Goal: Information Seeking & Learning: Understand process/instructions

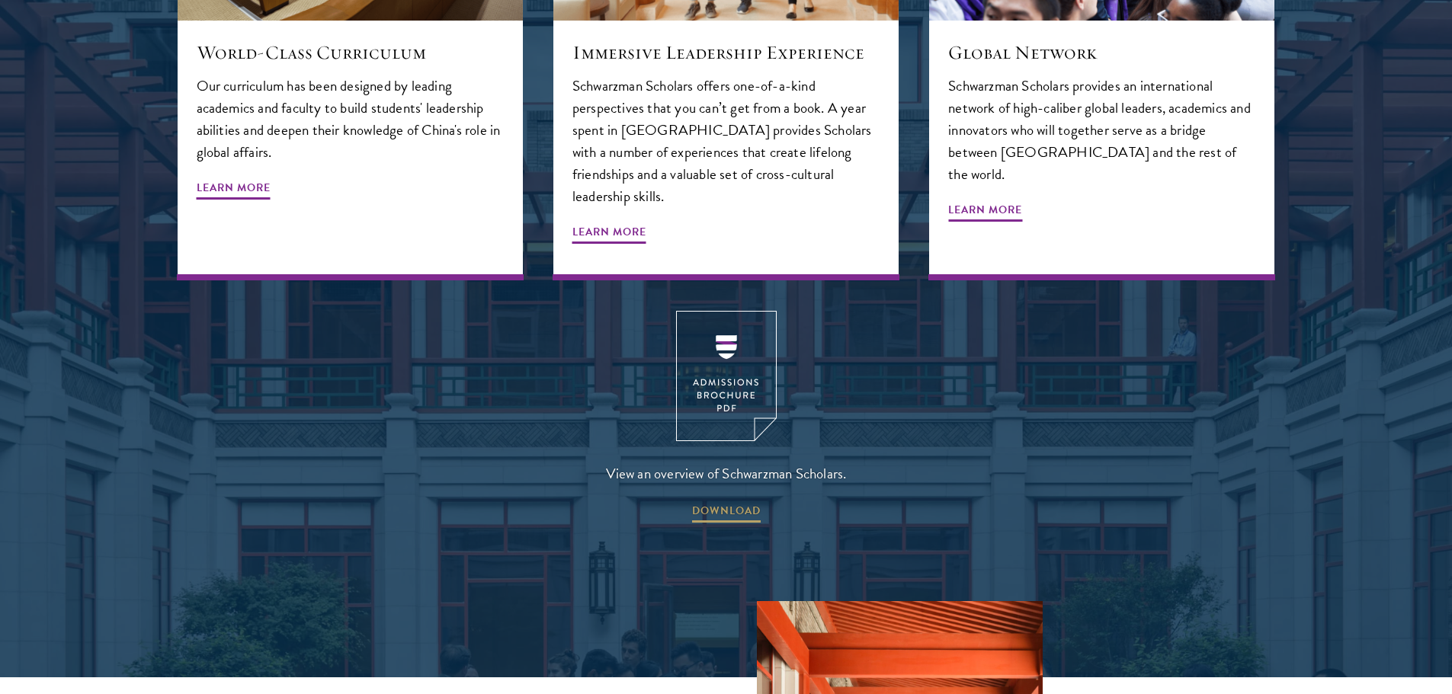
scroll to position [2134, 0]
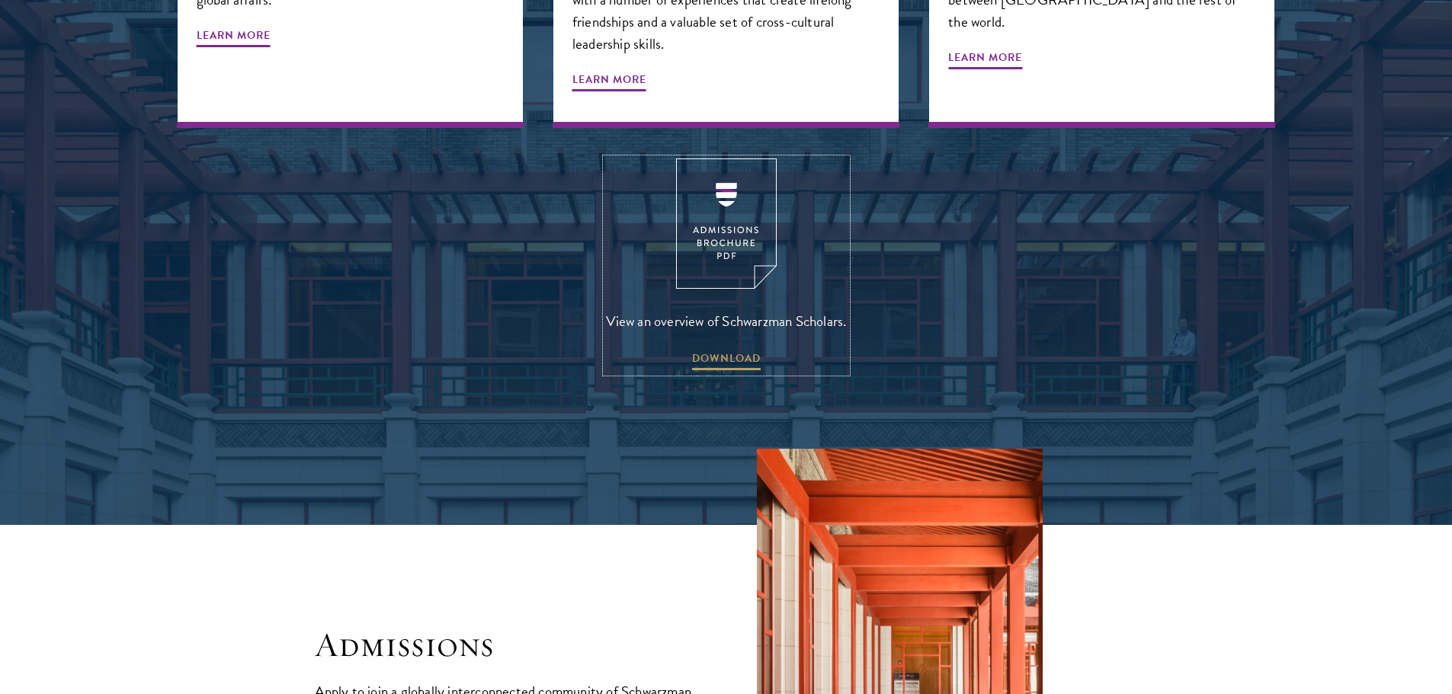
click at [745, 209] on img at bounding box center [726, 224] width 101 height 130
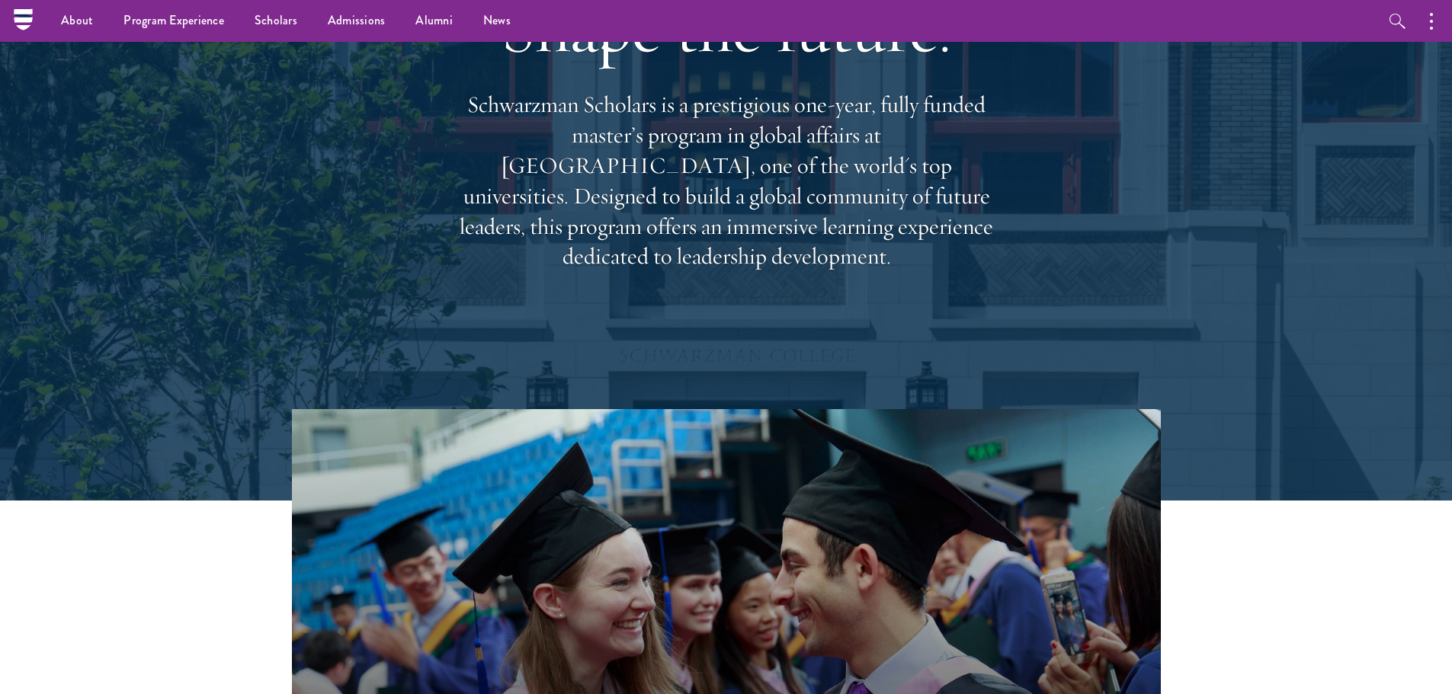
scroll to position [0, 0]
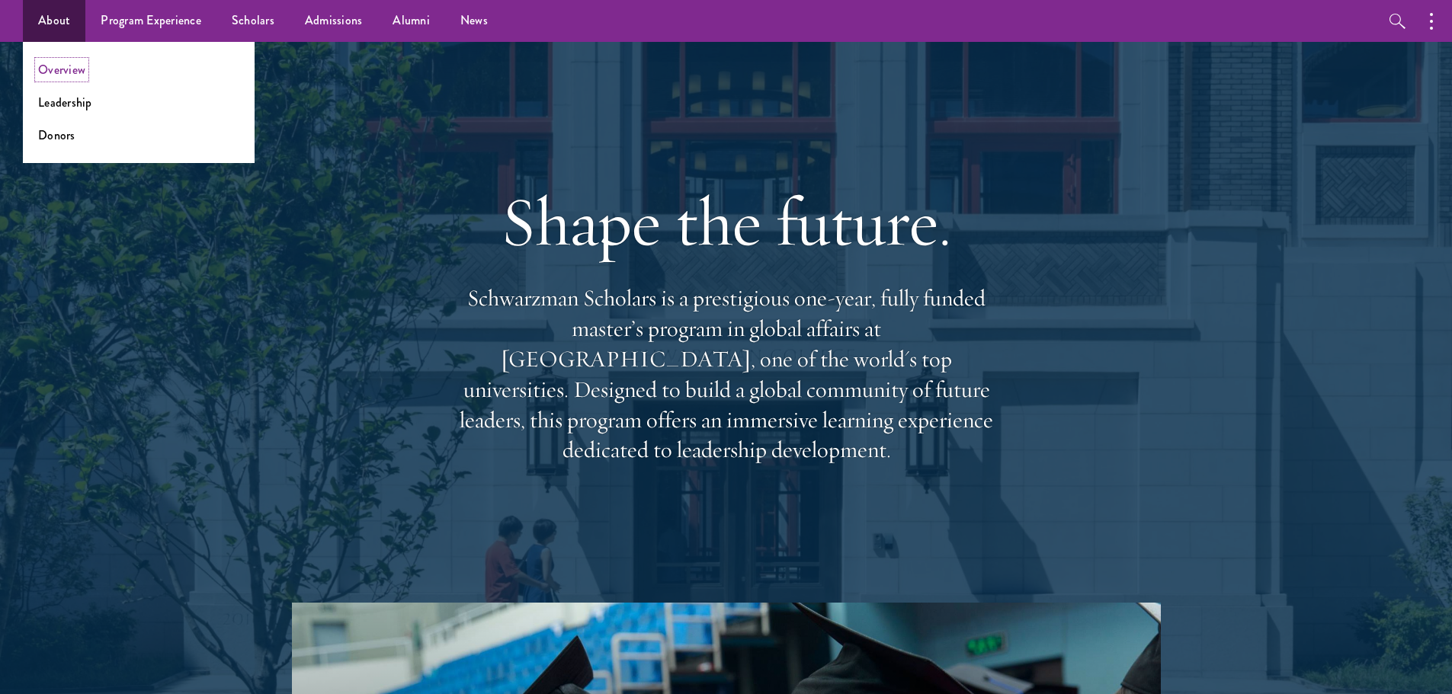
click at [53, 73] on link "Overview" at bounding box center [61, 70] width 47 height 18
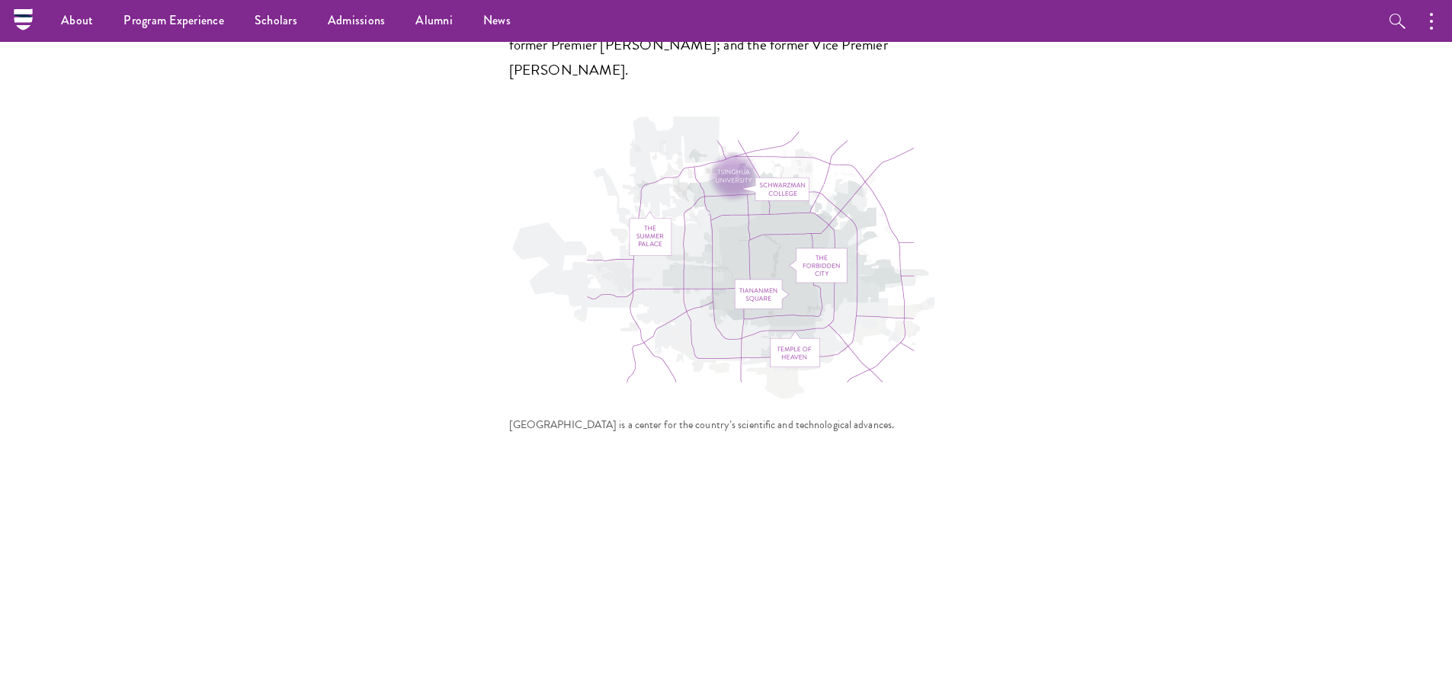
scroll to position [4778, 0]
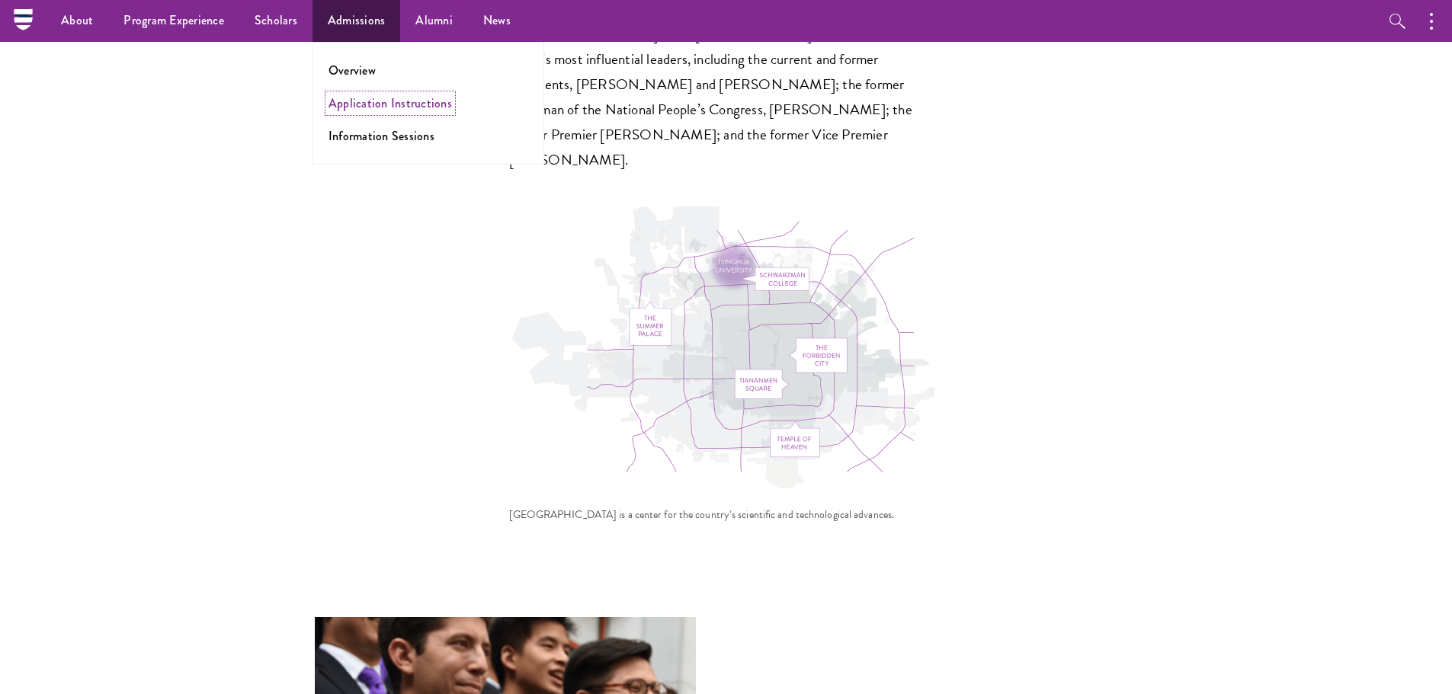
click at [361, 110] on link "Application Instructions" at bounding box center [389, 103] width 123 height 18
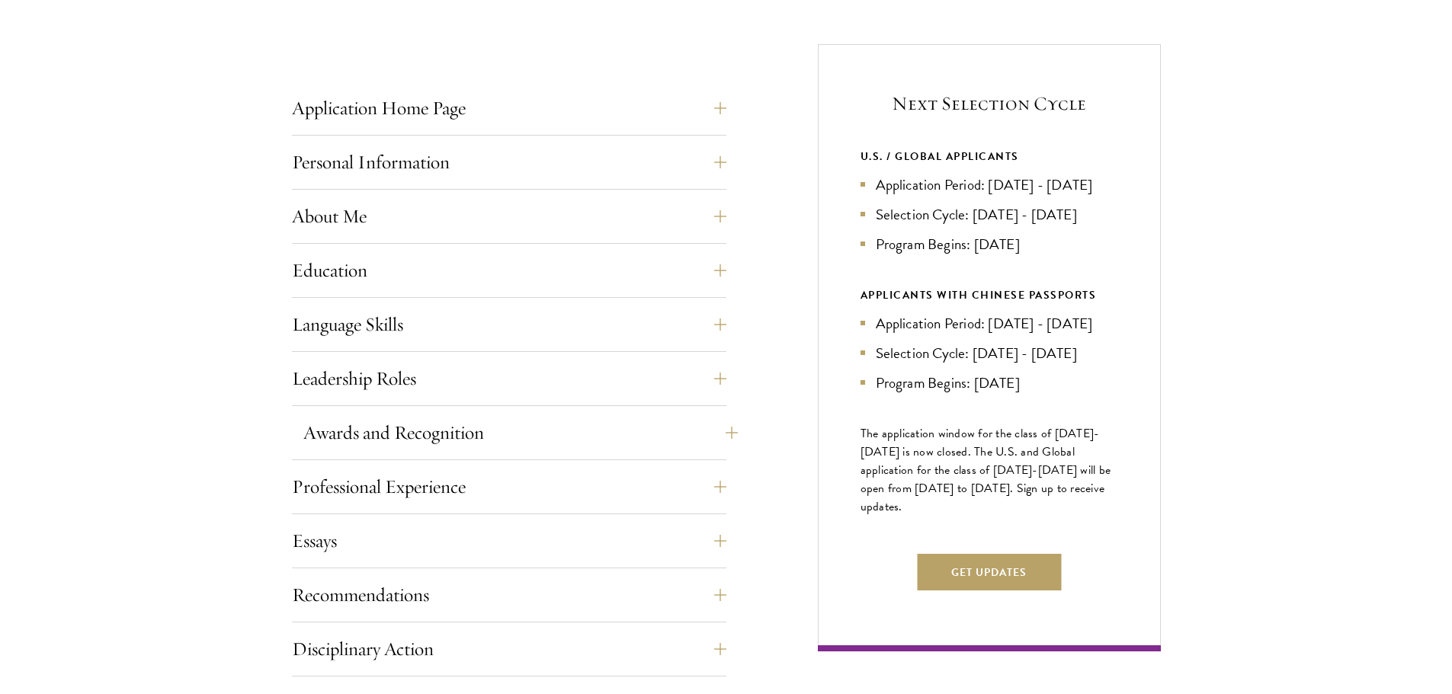
scroll to position [610, 0]
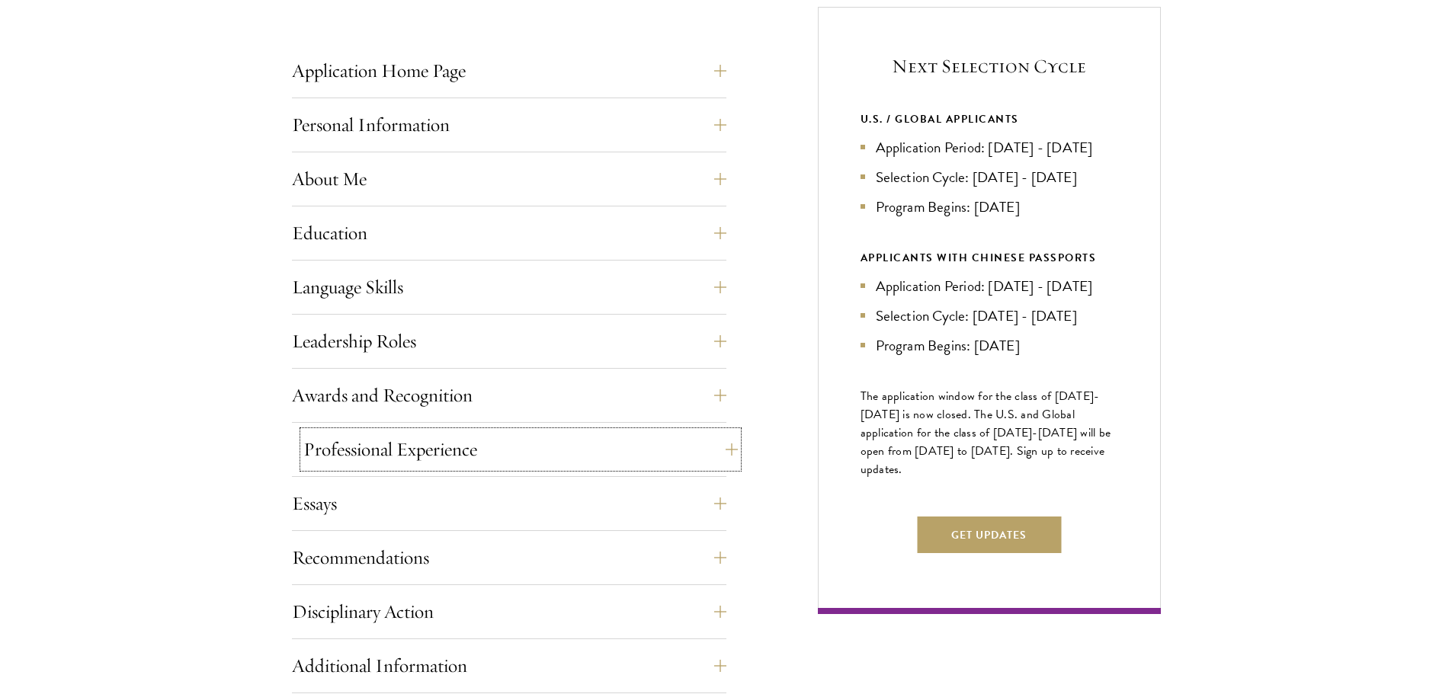
click at [559, 455] on button "Professional Experience" at bounding box center [520, 449] width 434 height 37
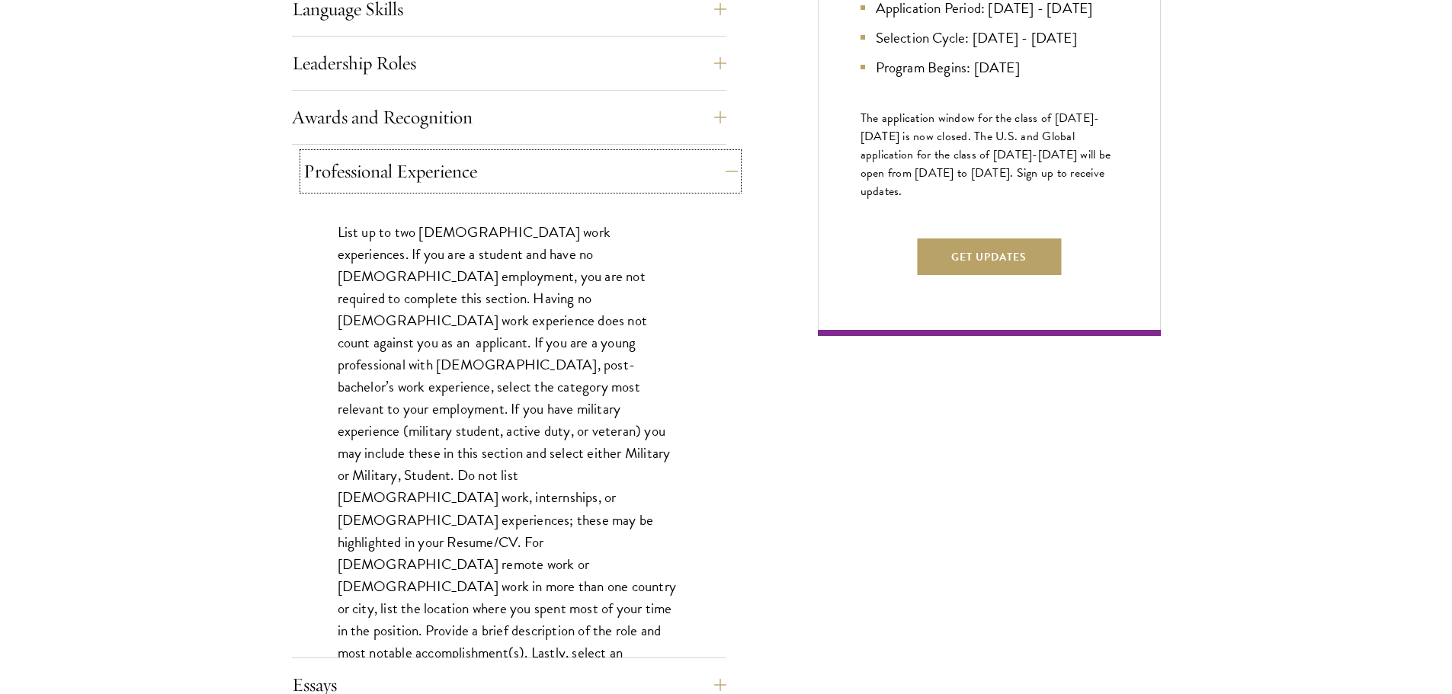
scroll to position [914, 0]
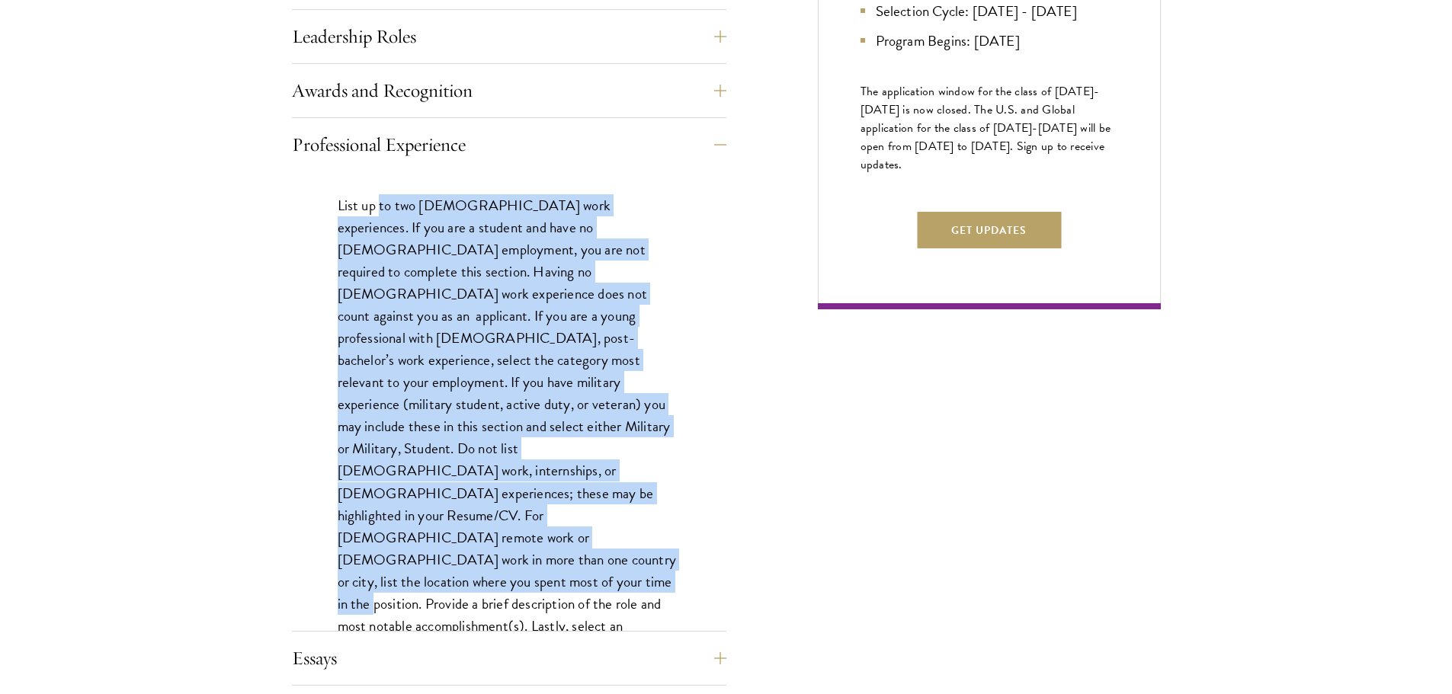
drag, startPoint x: 381, startPoint y: 193, endPoint x: 521, endPoint y: 511, distance: 348.0
click at [521, 511] on div "List up to two full-time work experiences. If you are a student and have no ful…" at bounding box center [509, 445] width 434 height 548
click at [521, 511] on p "List up to two full-time work experiences. If you are a student and have no ful…" at bounding box center [509, 437] width 343 height 487
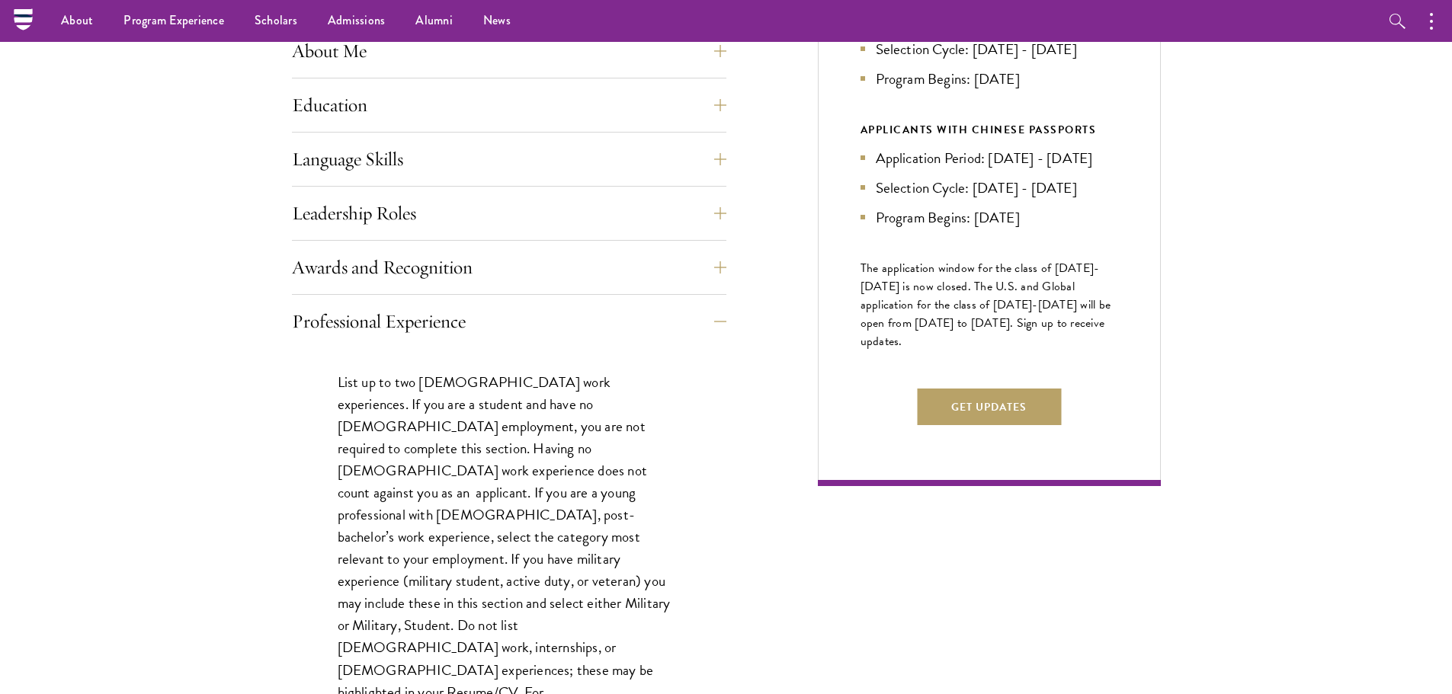
scroll to position [686, 0]
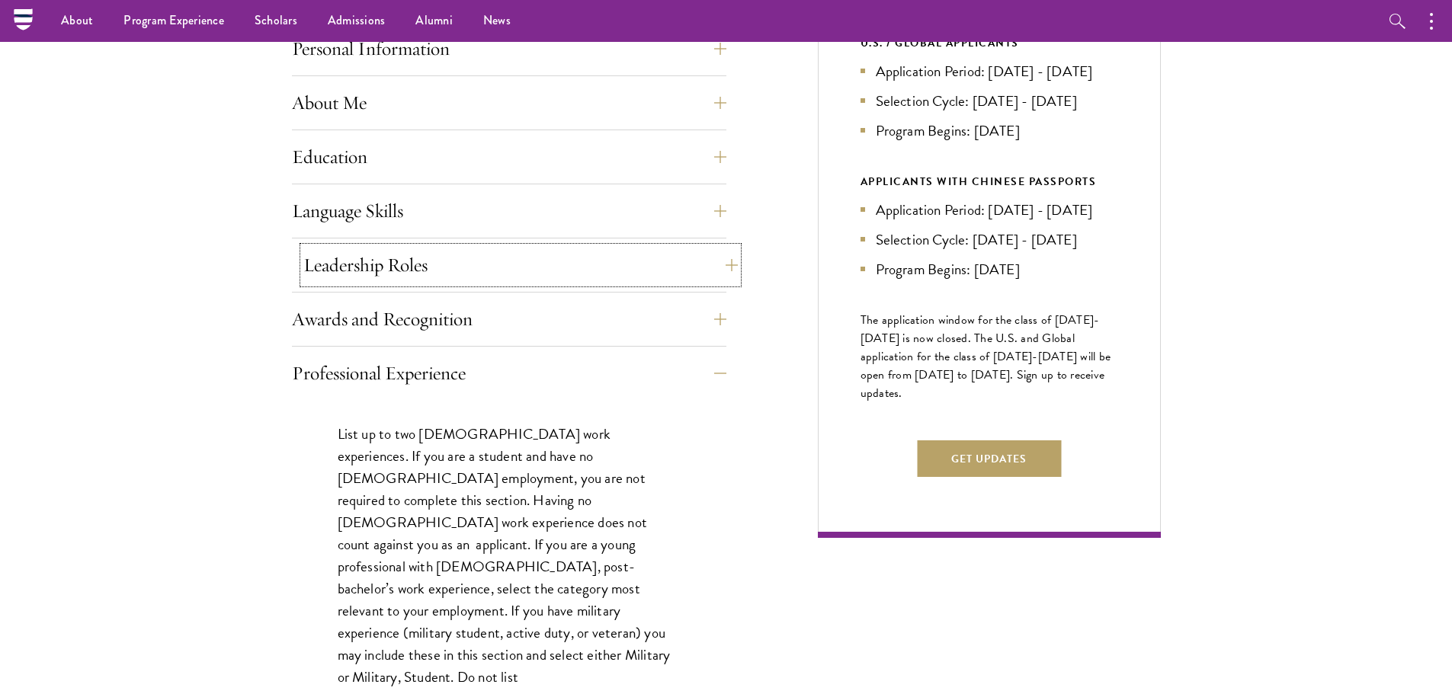
click at [502, 272] on button "Leadership Roles" at bounding box center [520, 265] width 434 height 37
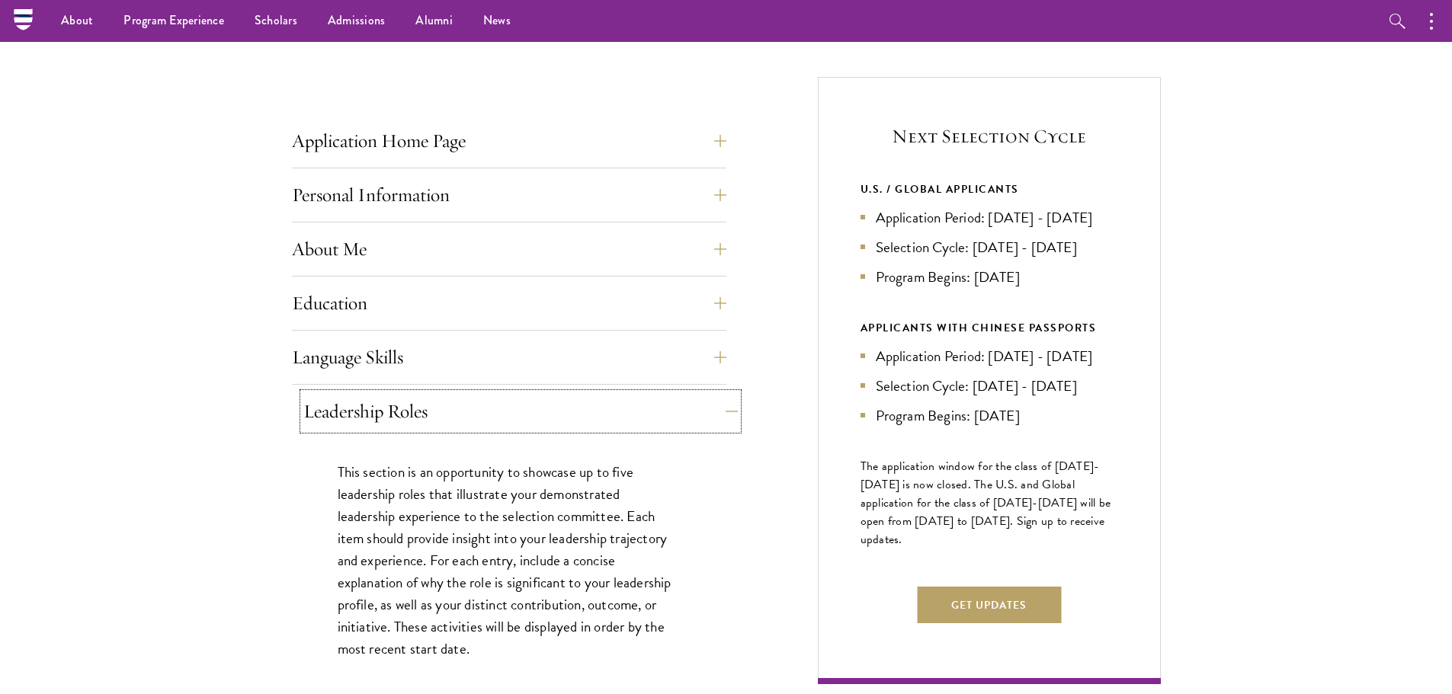
scroll to position [533, 0]
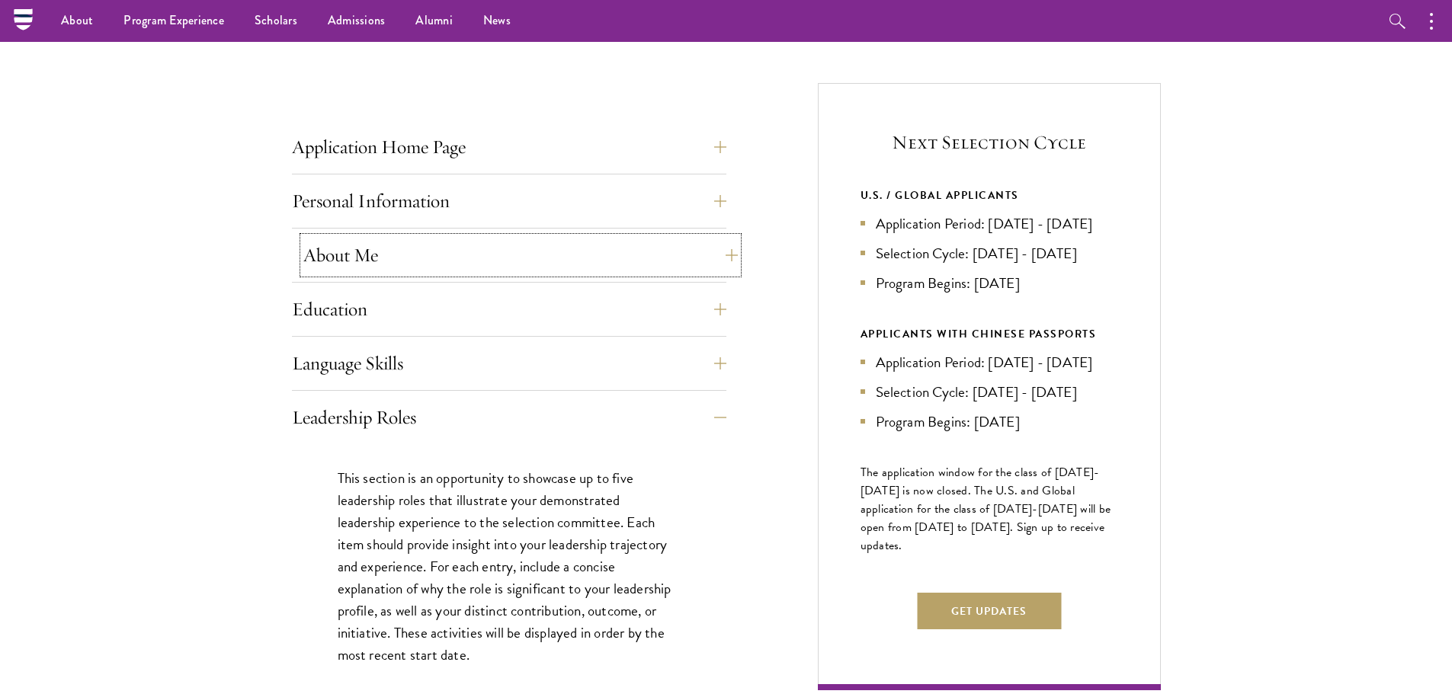
click at [505, 258] on button "About Me" at bounding box center [520, 255] width 434 height 37
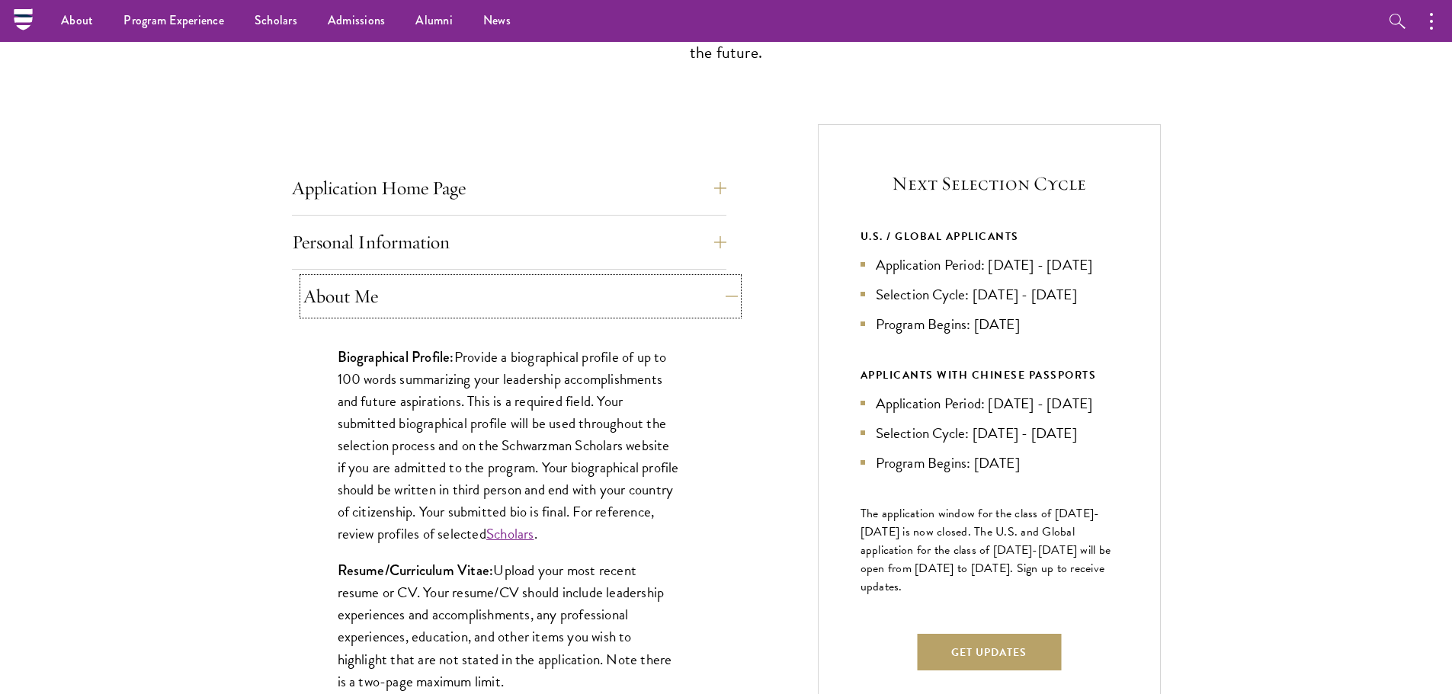
scroll to position [381, 0]
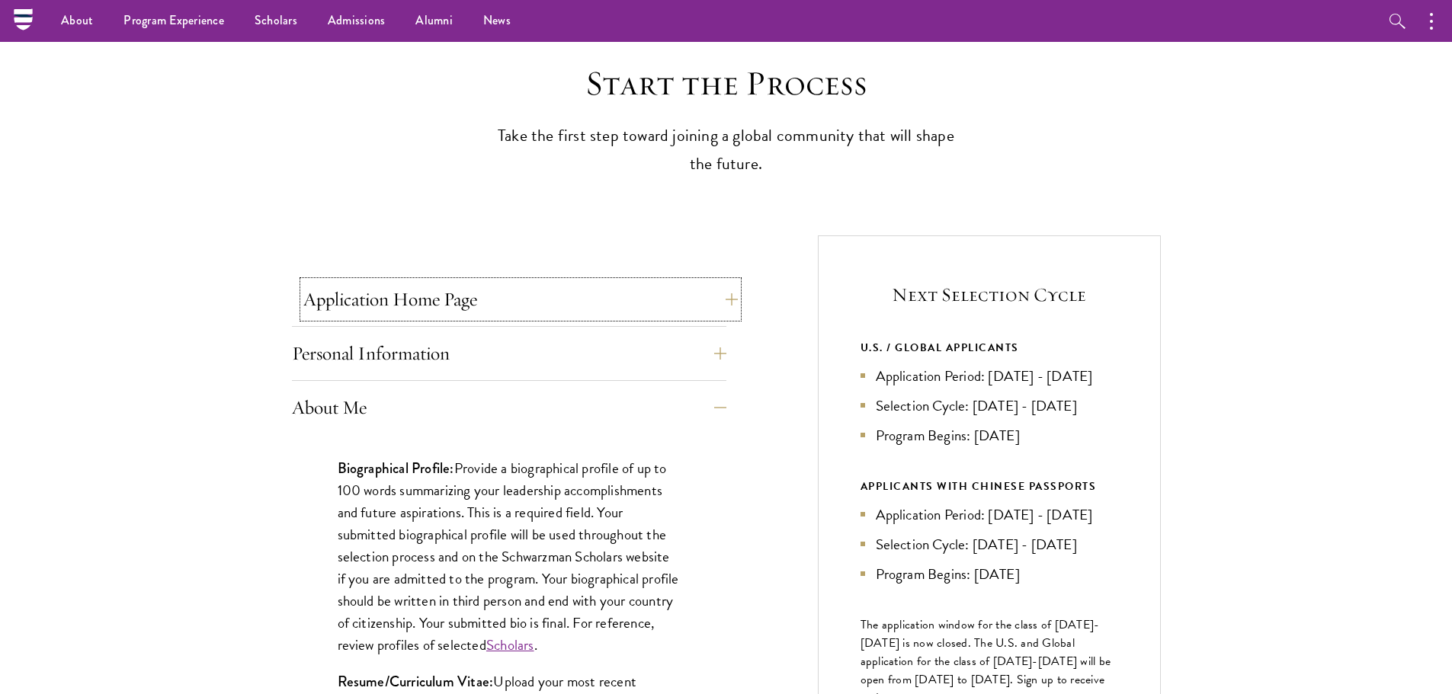
click at [514, 299] on button "Application Home Page" at bounding box center [520, 299] width 434 height 37
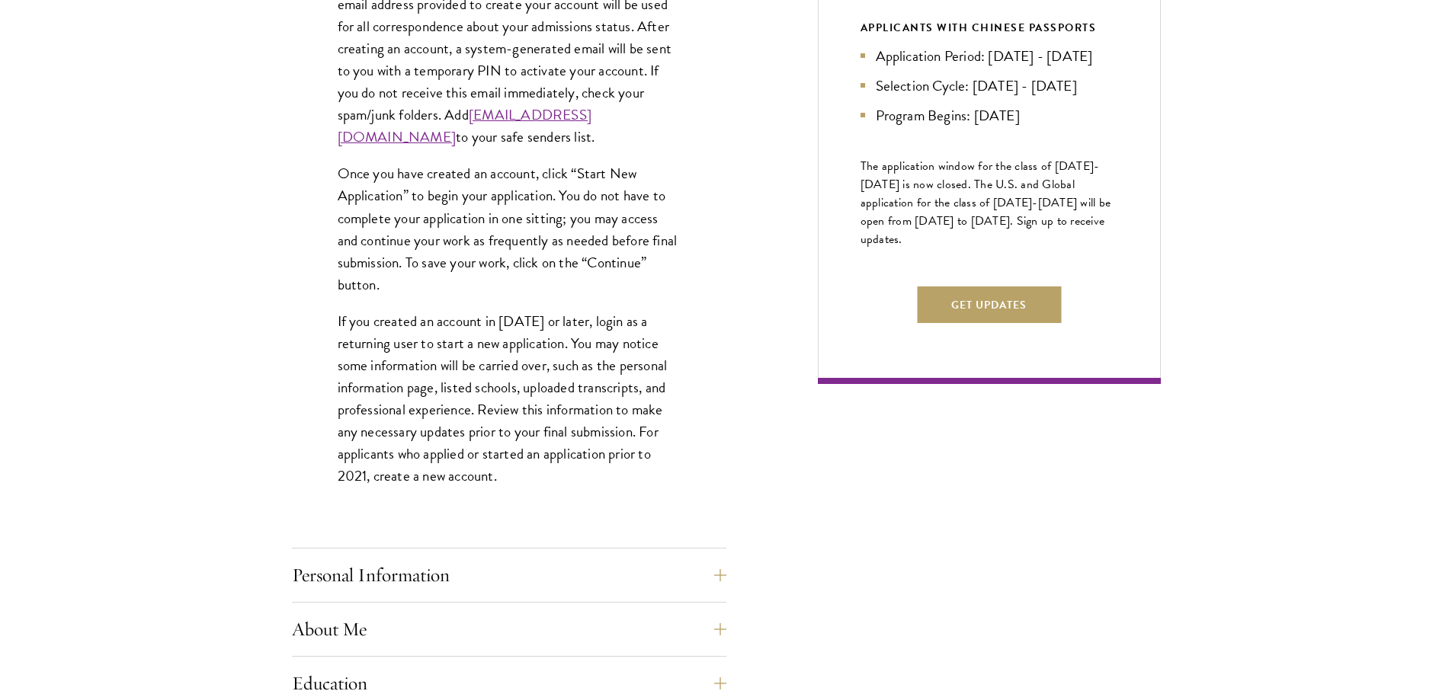
scroll to position [914, 0]
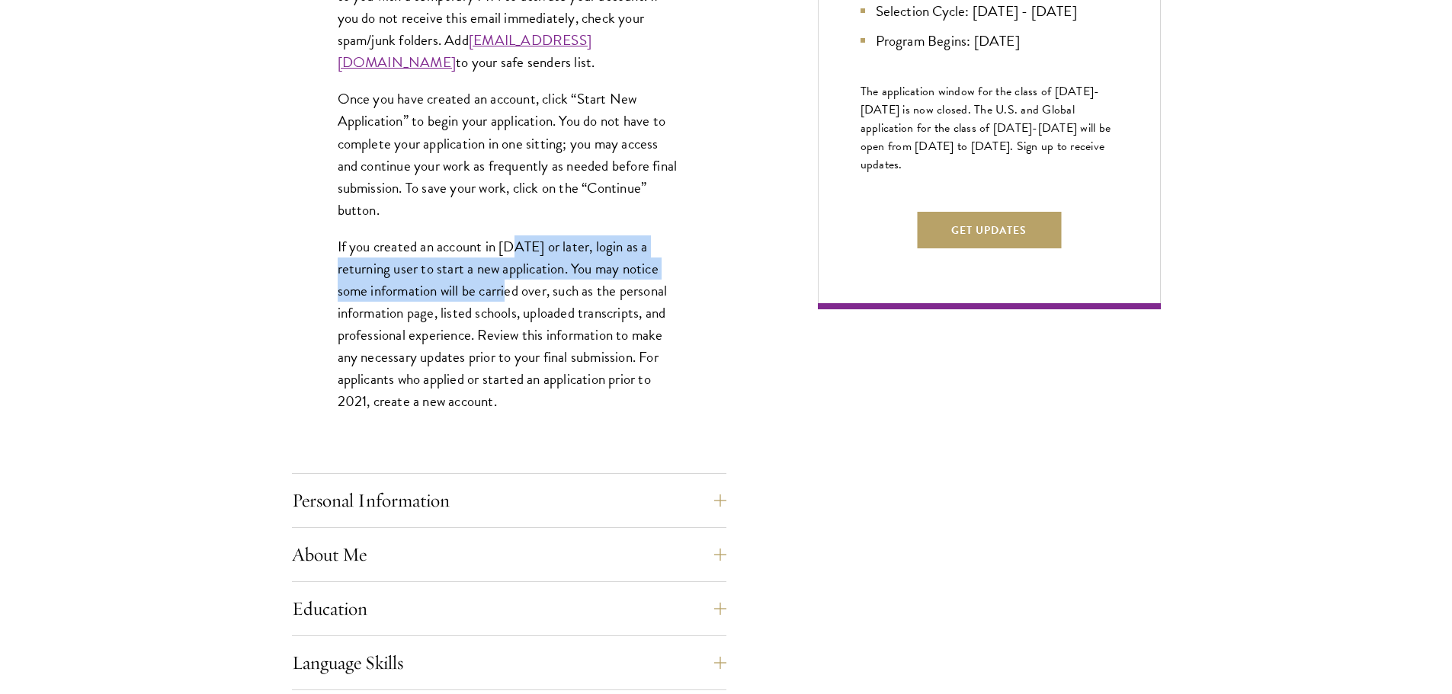
drag, startPoint x: 519, startPoint y: 267, endPoint x: 522, endPoint y: 322, distance: 54.2
click at [522, 322] on p "If you created an account in 2021 or later, login as a returning user to start …" at bounding box center [509, 324] width 343 height 178
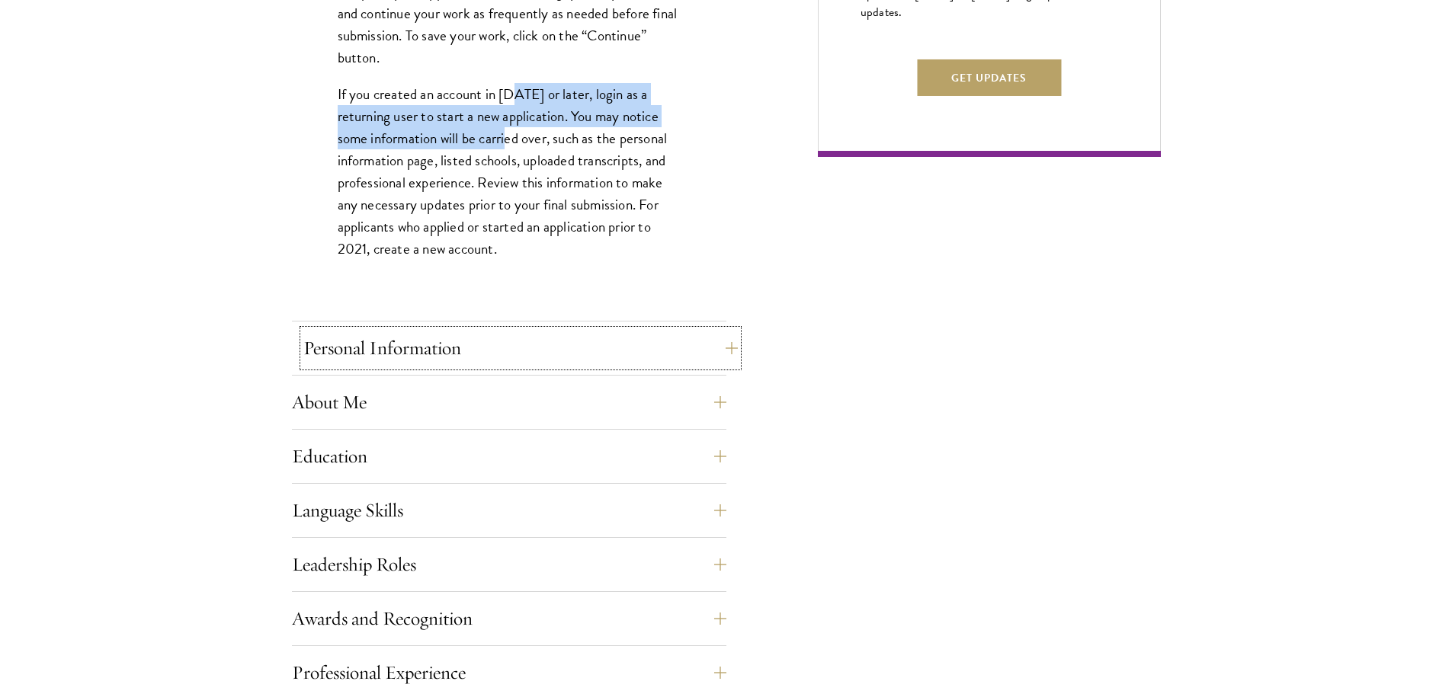
click at [527, 334] on button "Personal Information" at bounding box center [520, 348] width 434 height 37
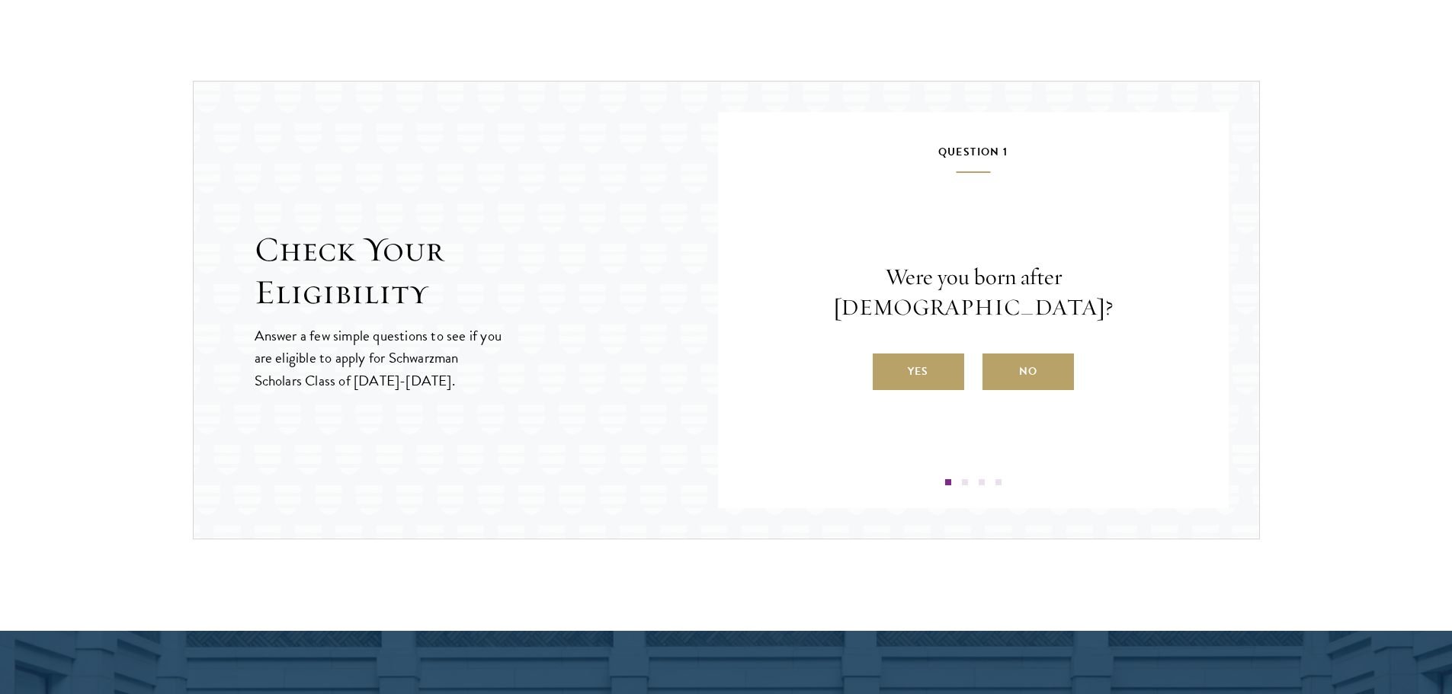
scroll to position [1905, 0]
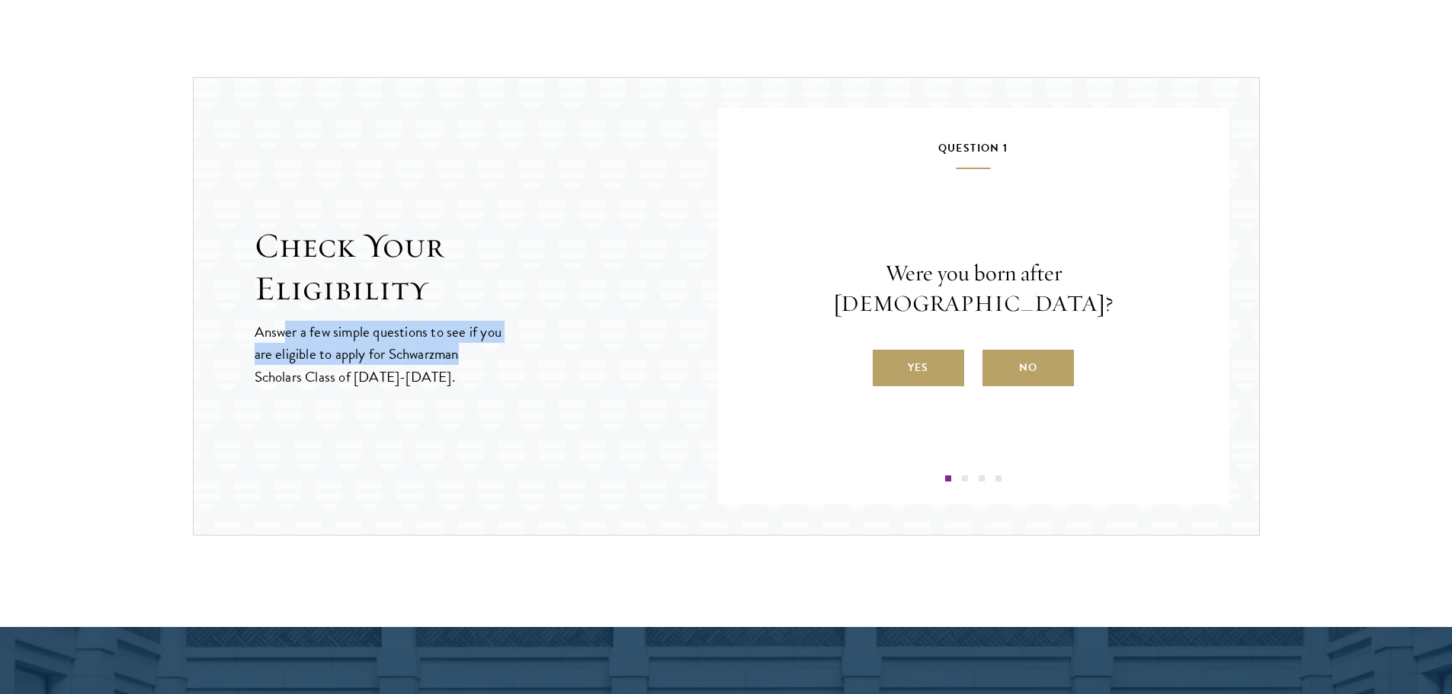
drag, startPoint x: 287, startPoint y: 339, endPoint x: 472, endPoint y: 344, distance: 185.2
click at [472, 344] on p "Answer a few simple questions to see if you are eligible to apply for Schwarzma…" at bounding box center [379, 354] width 249 height 66
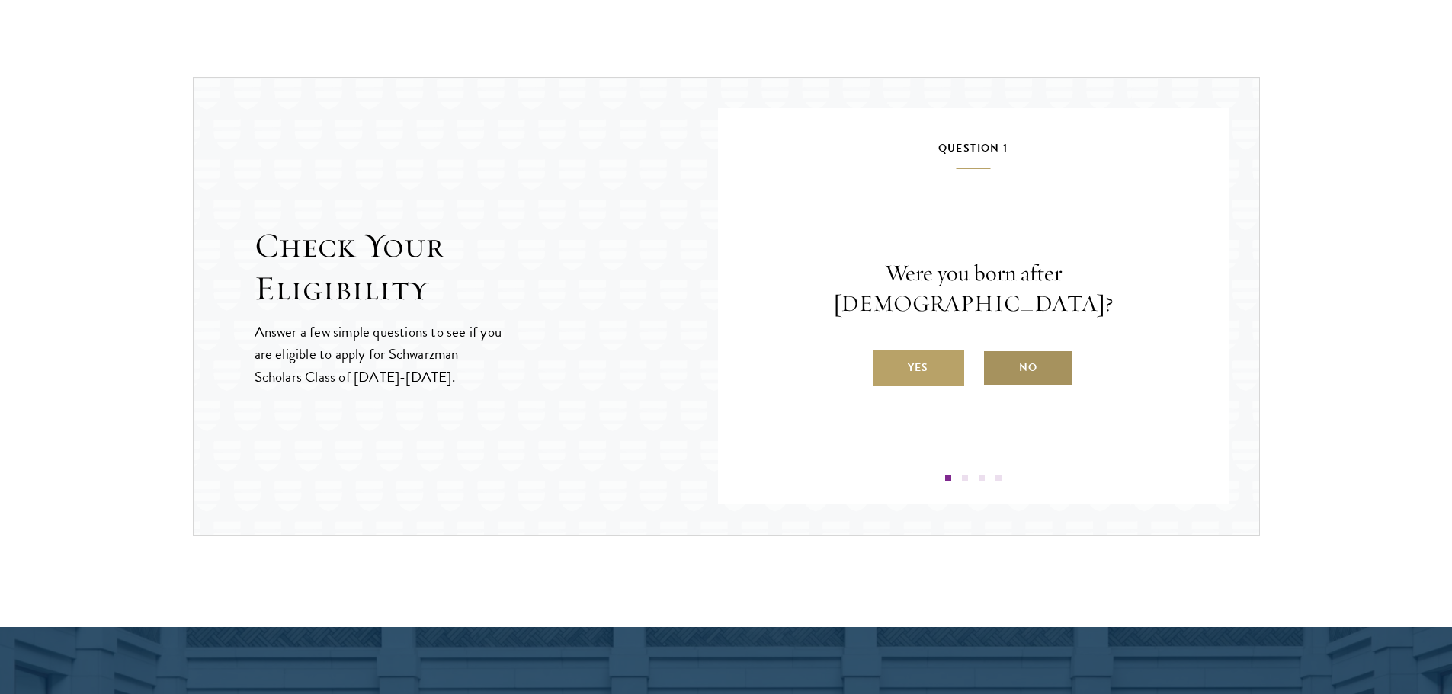
click at [1046, 350] on label "No" at bounding box center [1027, 368] width 91 height 37
click at [996, 351] on input "No" at bounding box center [989, 358] width 14 height 14
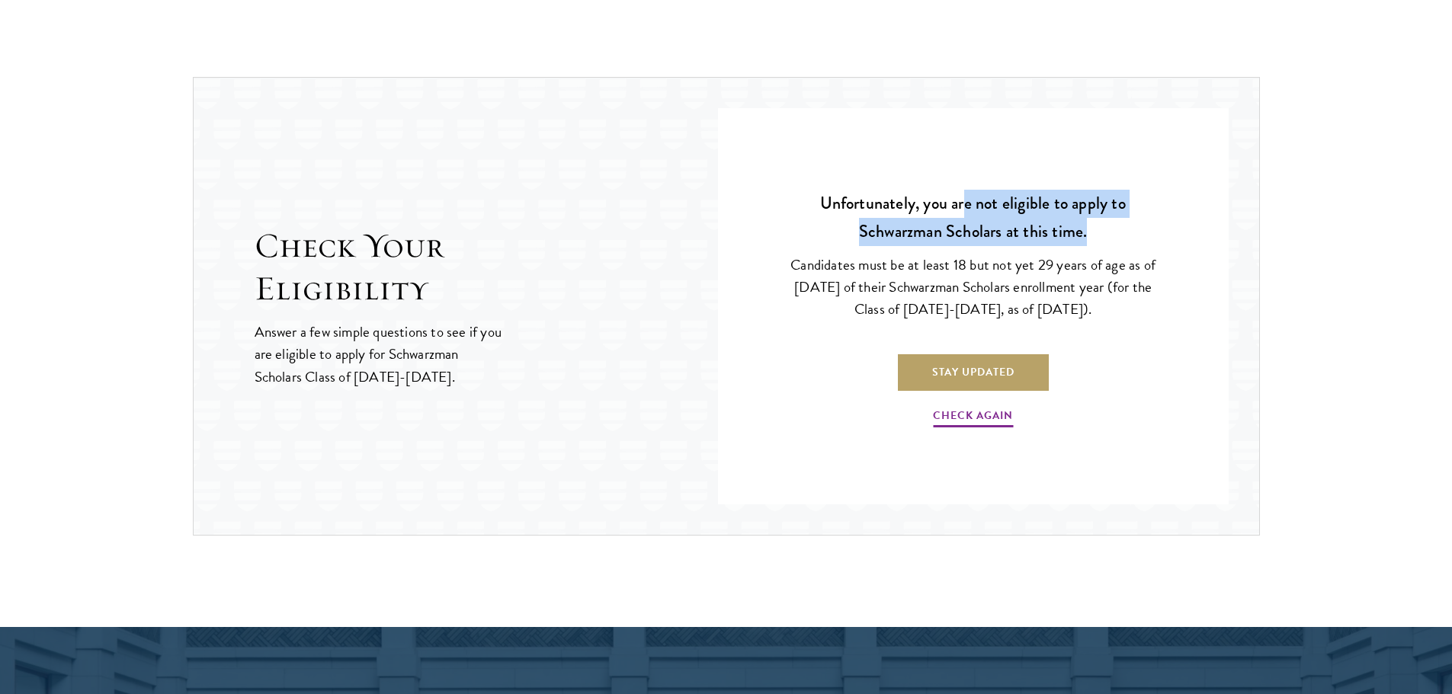
drag, startPoint x: 963, startPoint y: 204, endPoint x: 1126, endPoint y: 245, distance: 168.0
click at [1126, 245] on p "Unfortunately, you are not eligible to apply to Schwarzman Scholars at this tim…" at bounding box center [972, 218] width 373 height 56
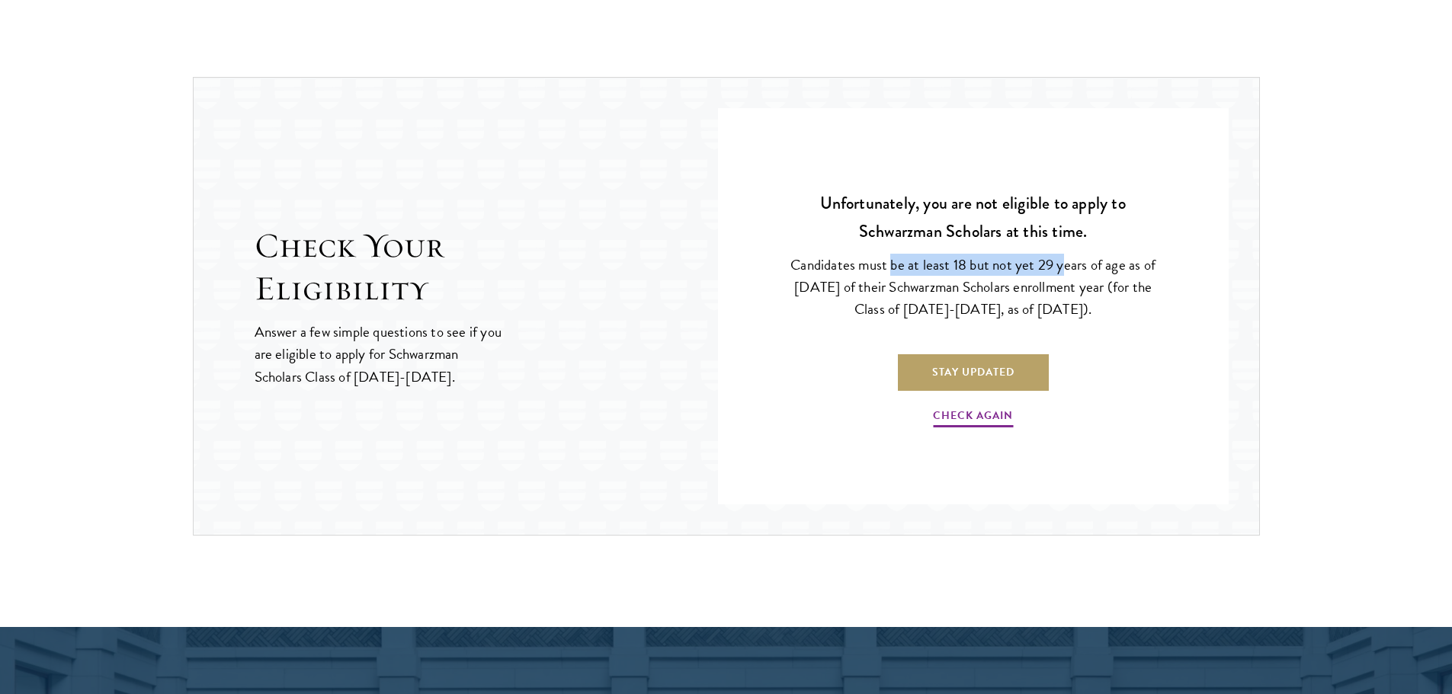
drag, startPoint x: 894, startPoint y: 261, endPoint x: 1064, endPoint y: 263, distance: 169.9
click at [1064, 263] on p "Candidates must be at least 18 but not yet 29 years of age as of August 1 of th…" at bounding box center [972, 287] width 373 height 66
click at [1059, 262] on p "Candidates must be at least 18 but not yet 29 years of age as of August 1 of th…" at bounding box center [972, 287] width 373 height 66
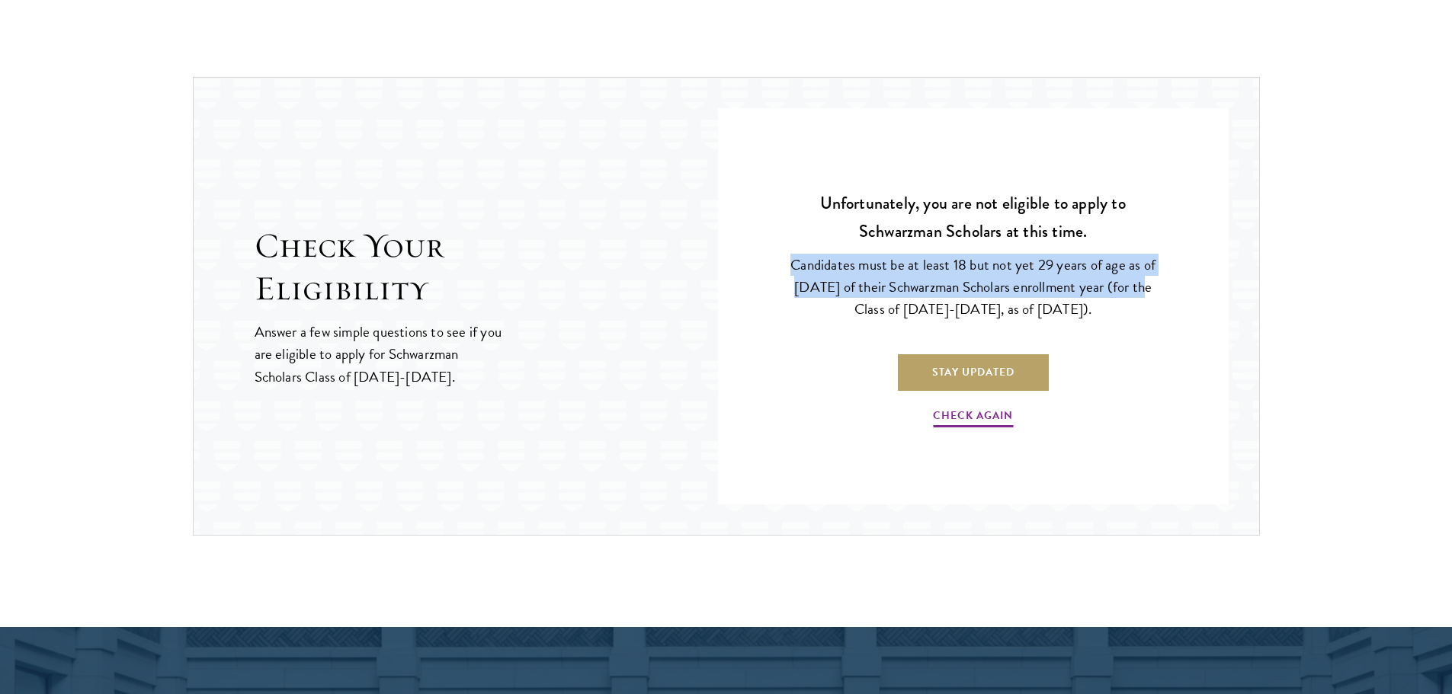
drag, startPoint x: 1138, startPoint y: 287, endPoint x: 733, endPoint y: 271, distance: 405.7
click at [733, 271] on div "Question 1 Were you born after August 1, 1998? Yes No Question 2 Will you have …" at bounding box center [973, 306] width 511 height 396
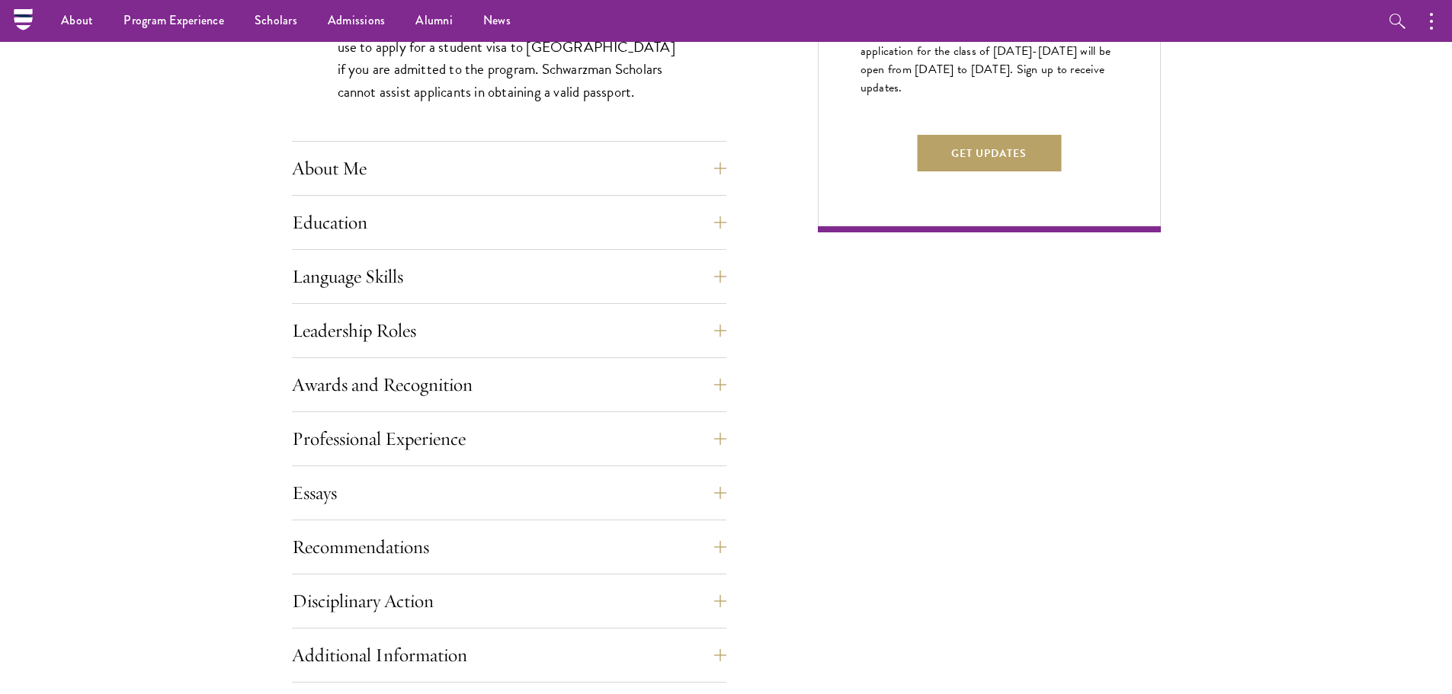
scroll to position [991, 0]
